Goal: Navigation & Orientation: Find specific page/section

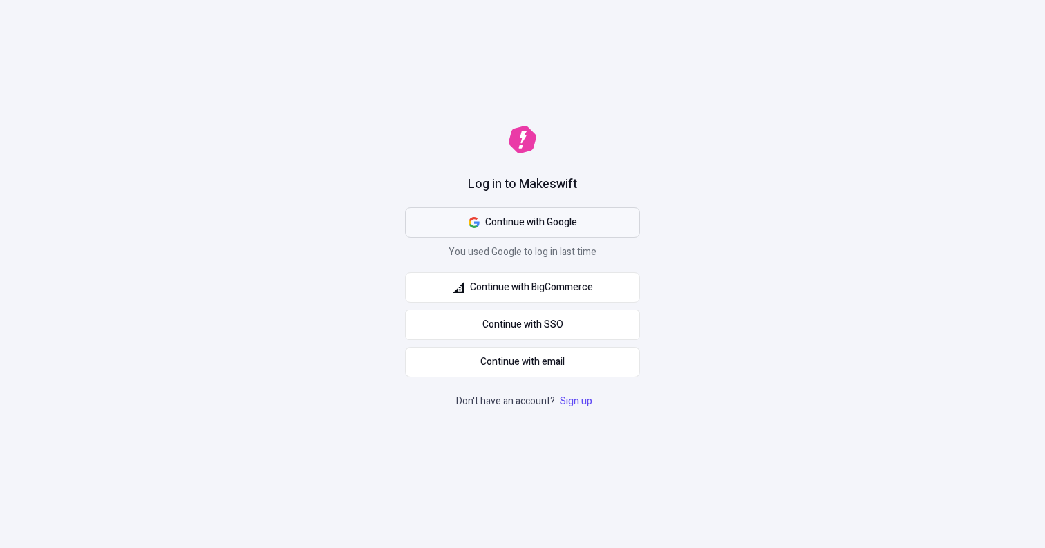
click at [499, 225] on span "Continue with Google" at bounding box center [531, 222] width 92 height 15
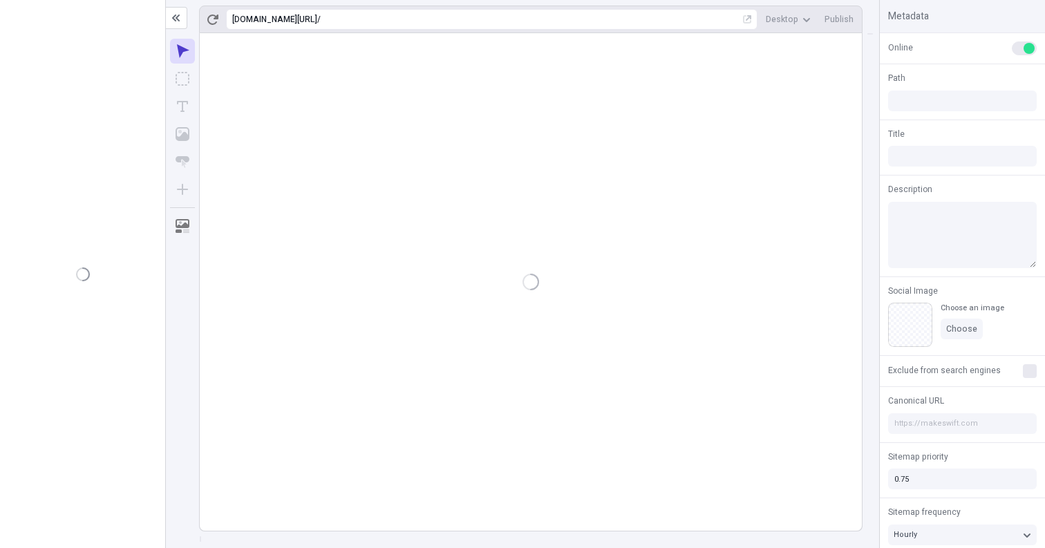
type input "juliet"
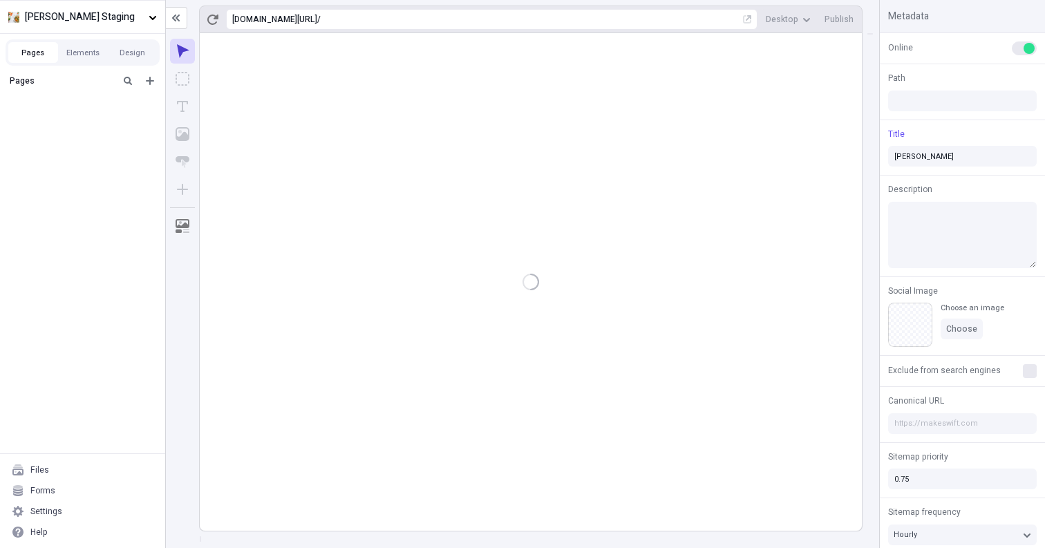
type input "/page-3"
